Goal: Obtain resource: Obtain resource

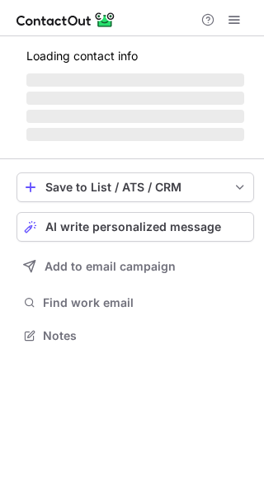
scroll to position [334, 264]
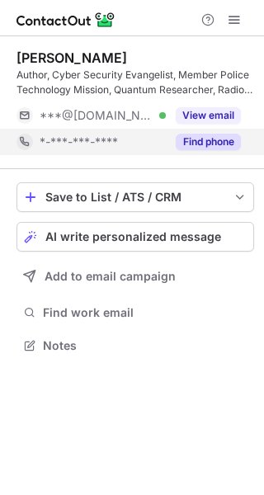
click at [189, 135] on button "Find phone" at bounding box center [208, 142] width 65 height 17
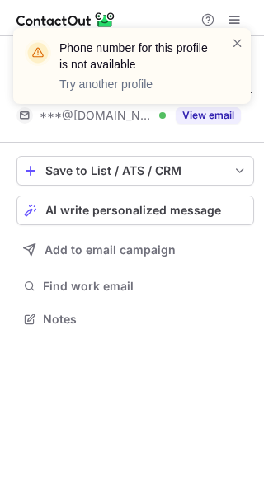
scroll to position [307, 264]
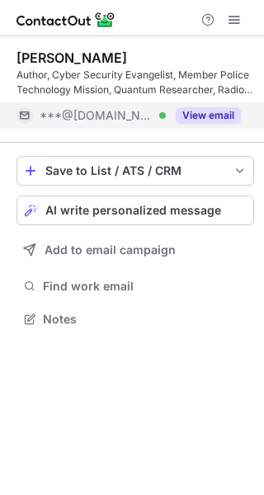
click at [196, 125] on div "View email" at bounding box center [203, 115] width 75 height 26
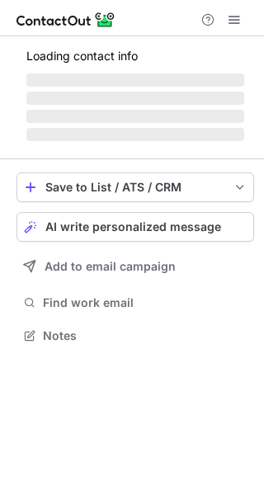
scroll to position [334, 264]
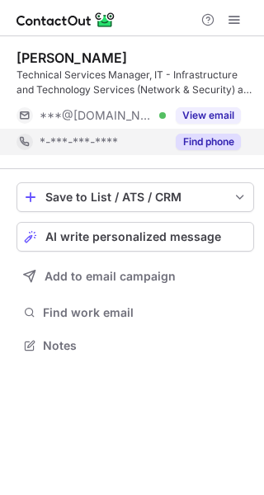
click at [202, 147] on button "Find phone" at bounding box center [208, 142] width 65 height 17
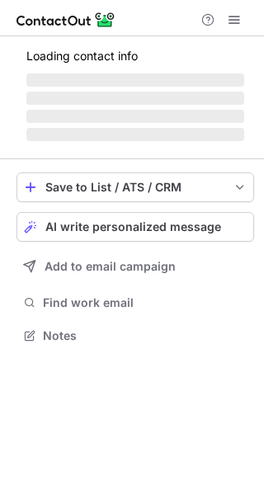
scroll to position [360, 264]
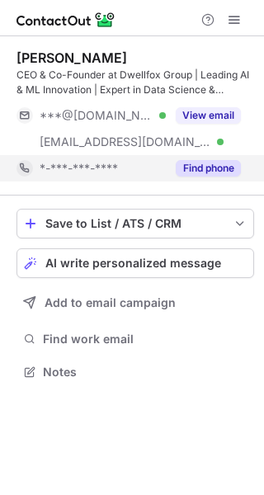
click at [204, 167] on button "Find phone" at bounding box center [208, 168] width 65 height 17
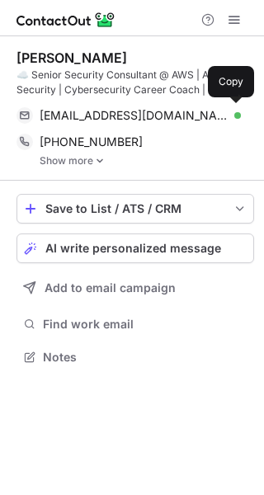
scroll to position [345, 264]
